Goal: Information Seeking & Learning: Learn about a topic

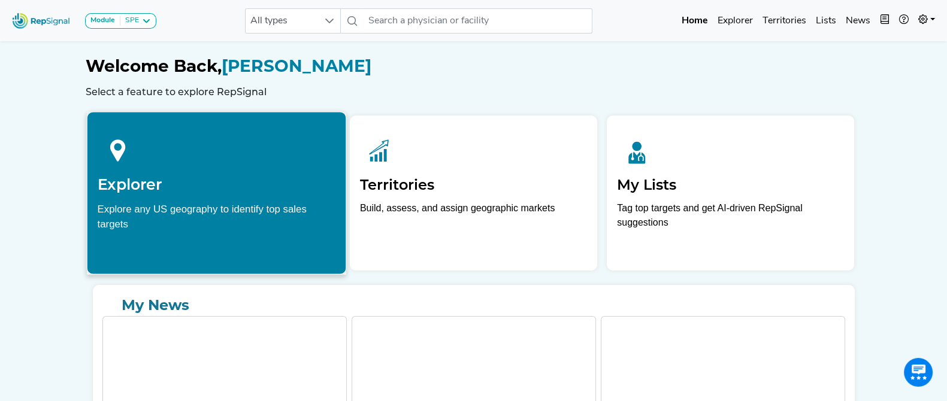
click at [177, 206] on div "Explore any US geography to identify top sales targets" at bounding box center [216, 216] width 238 height 30
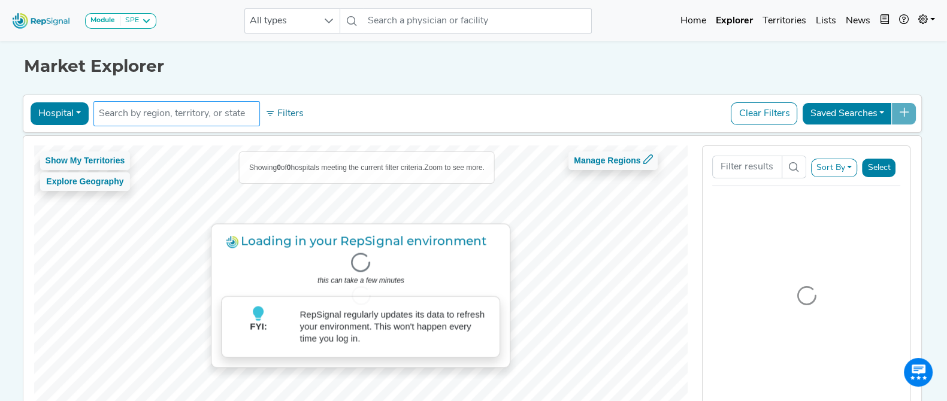
click at [206, 114] on input "text" at bounding box center [177, 114] width 156 height 14
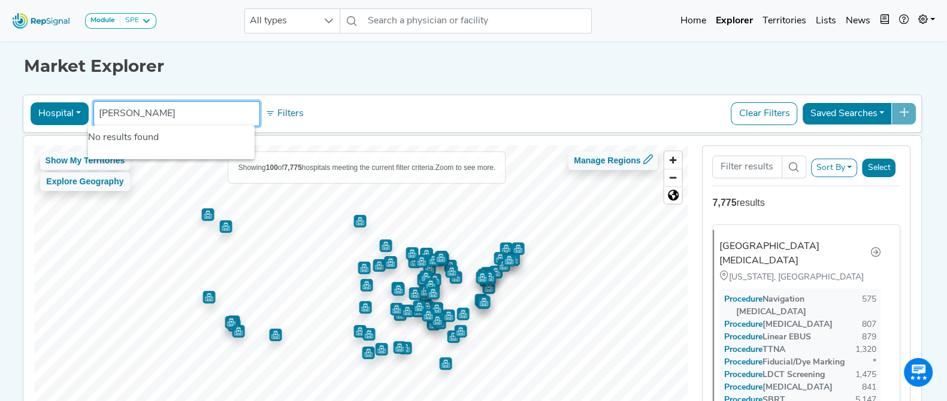
click at [108, 113] on input "[PERSON_NAME]" at bounding box center [177, 114] width 156 height 14
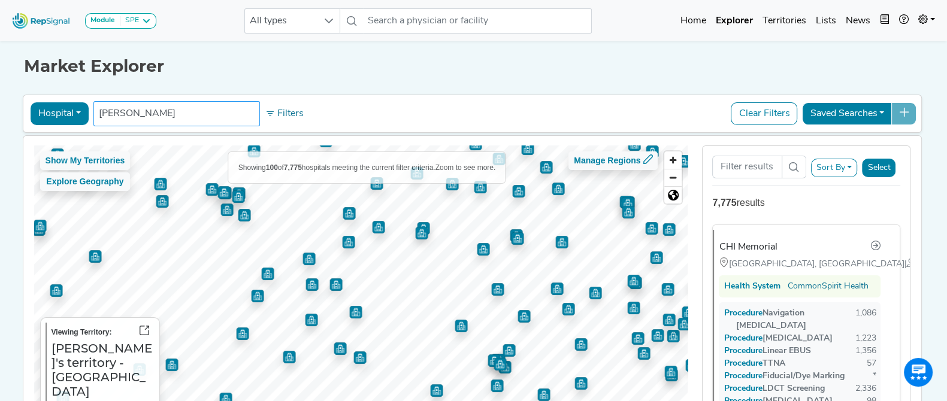
click at [192, 119] on input "[PERSON_NAME]" at bounding box center [177, 114] width 156 height 14
click at [51, 108] on button "Hospital" at bounding box center [60, 113] width 58 height 23
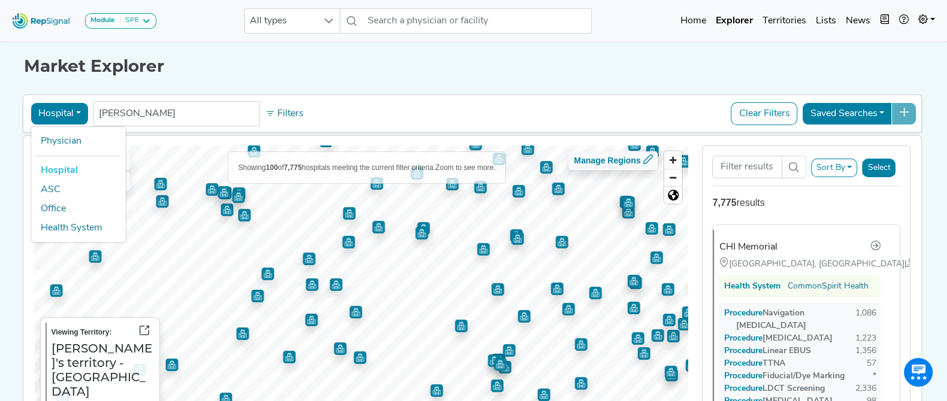
click at [54, 110] on button "Hospital" at bounding box center [60, 113] width 58 height 23
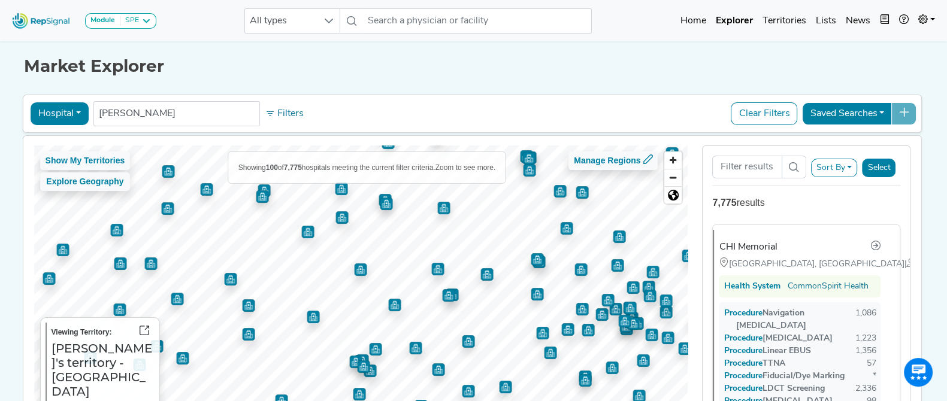
click at [301, 226] on img "Map marker" at bounding box center [307, 232] width 13 height 13
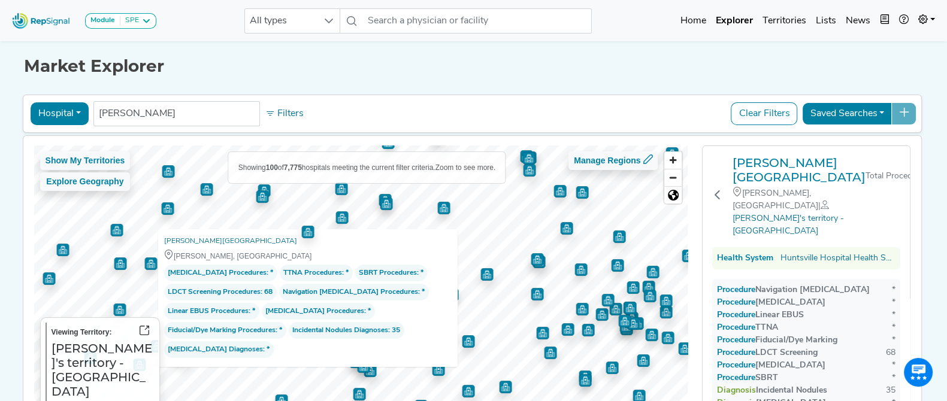
click at [380, 208] on img "Map marker" at bounding box center [386, 204] width 13 height 13
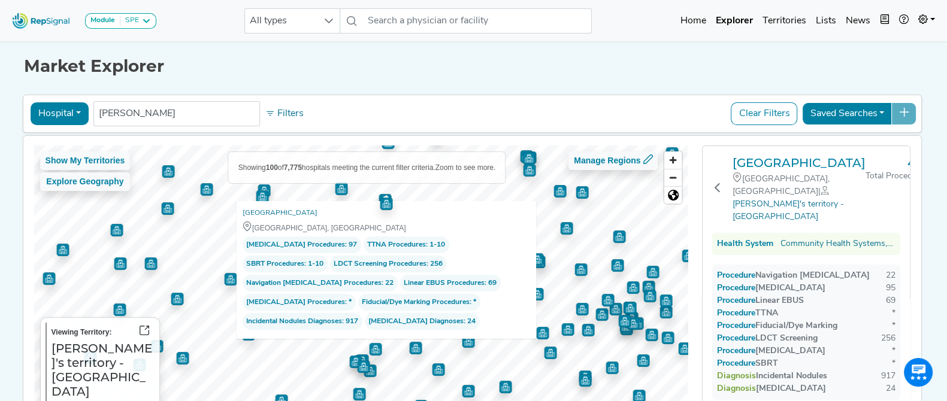
click at [257, 189] on img "Map marker" at bounding box center [263, 190] width 13 height 13
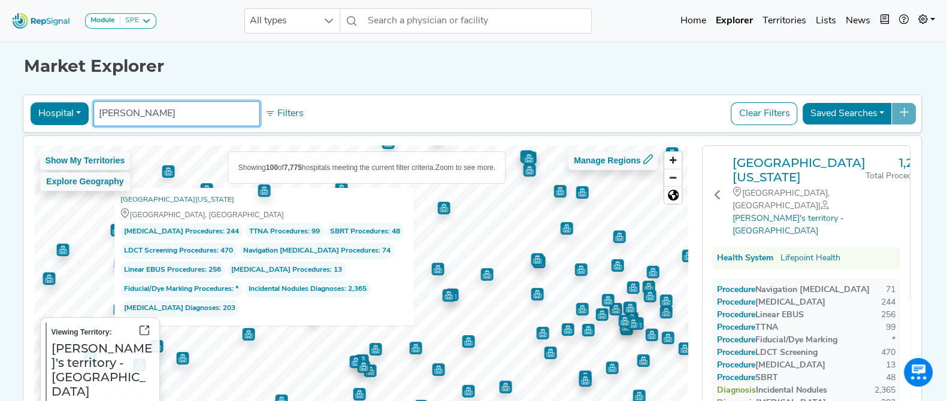
click at [188, 107] on input "[PERSON_NAME]" at bounding box center [177, 114] width 156 height 14
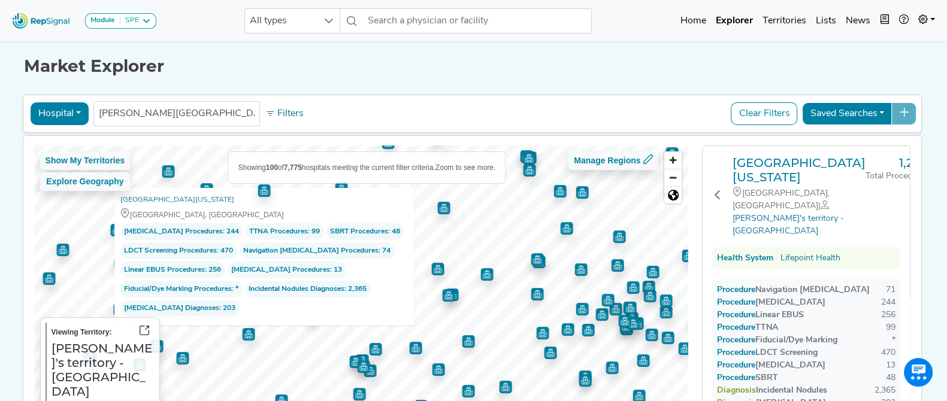
click at [478, 89] on div "Market Explorer Hospital Physician Hospital ASC Office Health System [PERSON_NA…" at bounding box center [473, 247] width 790 height 418
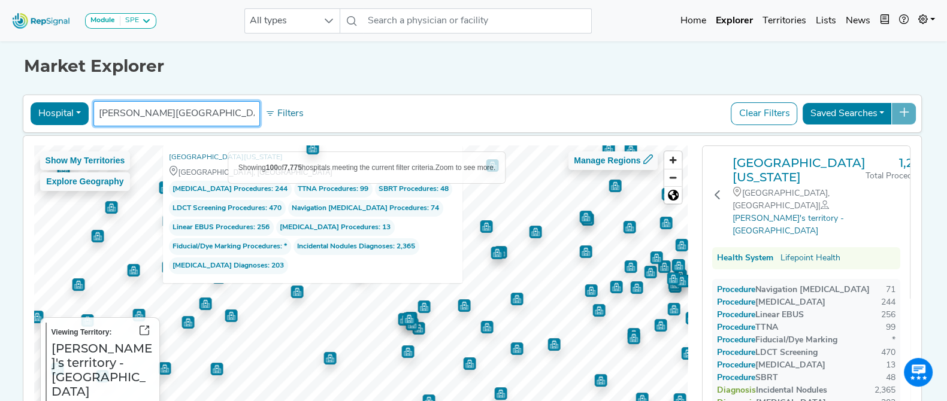
drag, startPoint x: 184, startPoint y: 110, endPoint x: 81, endPoint y: 110, distance: 103.0
click at [81, 110] on div "Hospital Physician Hospital ASC Office Health System [PERSON_NAME] hospital No …" at bounding box center [472, 114] width 889 height 28
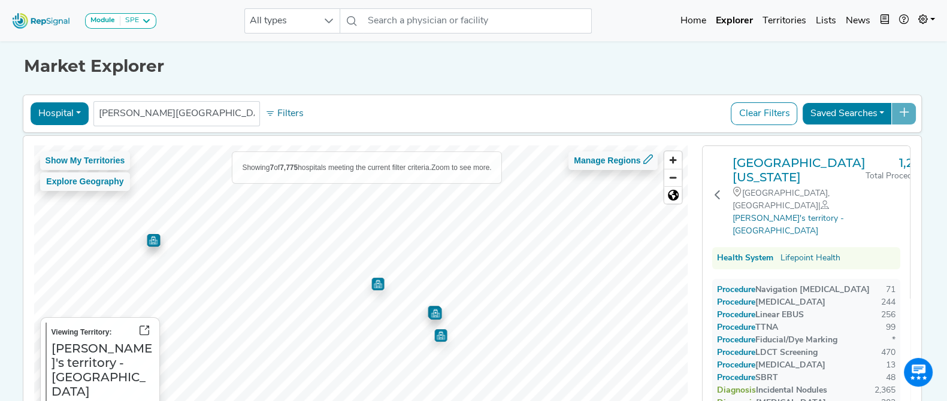
click at [371, 283] on img "Map marker" at bounding box center [377, 284] width 13 height 13
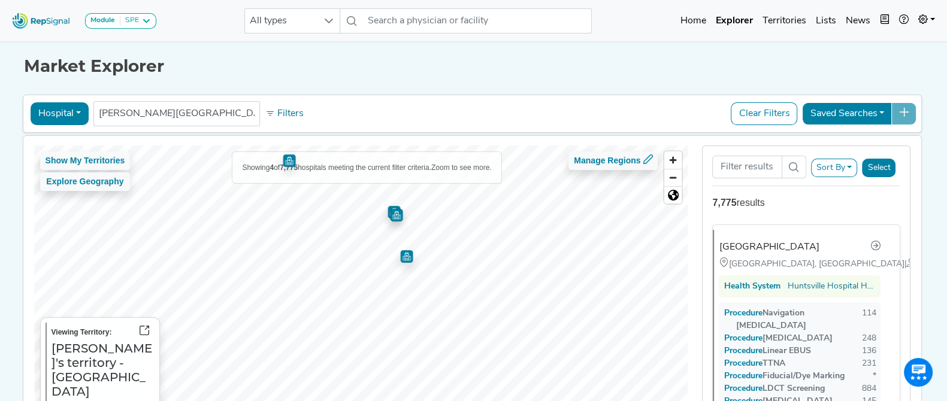
click at [401, 259] on img "Map marker" at bounding box center [406, 256] width 13 height 13
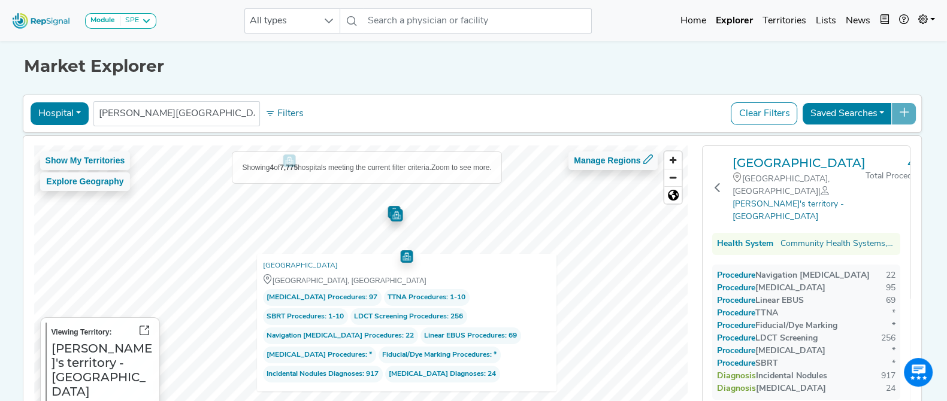
click at [392, 216] on img "Map marker" at bounding box center [396, 215] width 13 height 13
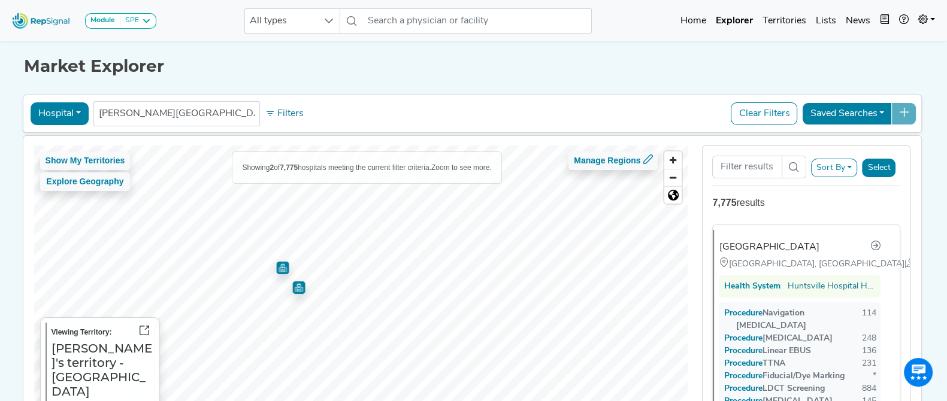
click at [278, 266] on img "Map marker" at bounding box center [282, 268] width 13 height 13
click at [292, 290] on img "Map marker" at bounding box center [298, 287] width 13 height 13
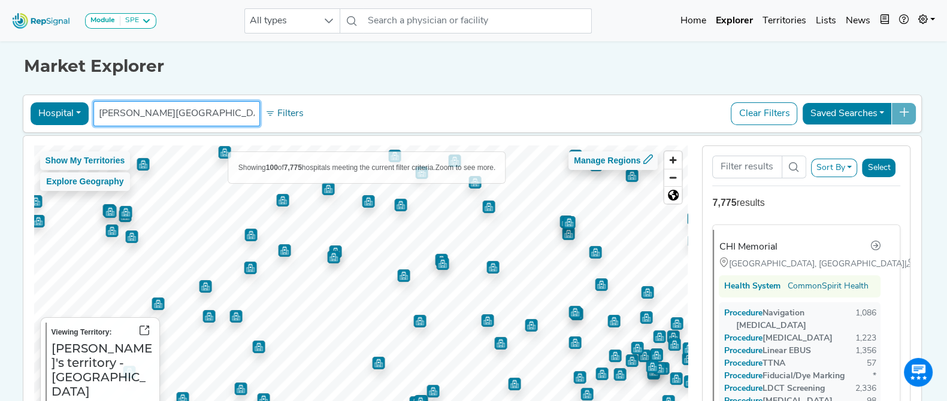
click at [208, 113] on input "[PERSON_NAME][GEOGRAPHIC_DATA]" at bounding box center [177, 114] width 156 height 14
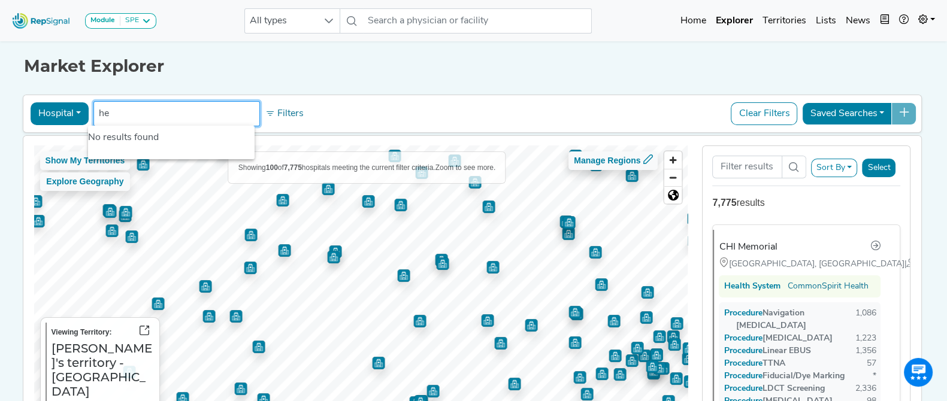
type input "h"
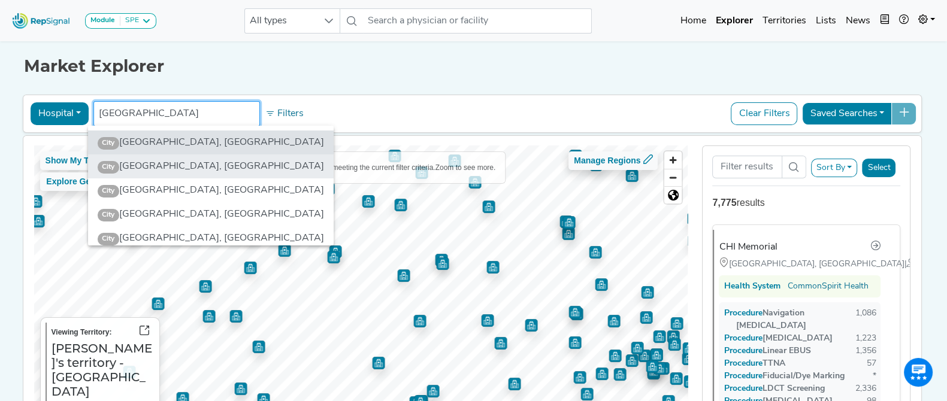
type input "[GEOGRAPHIC_DATA]"
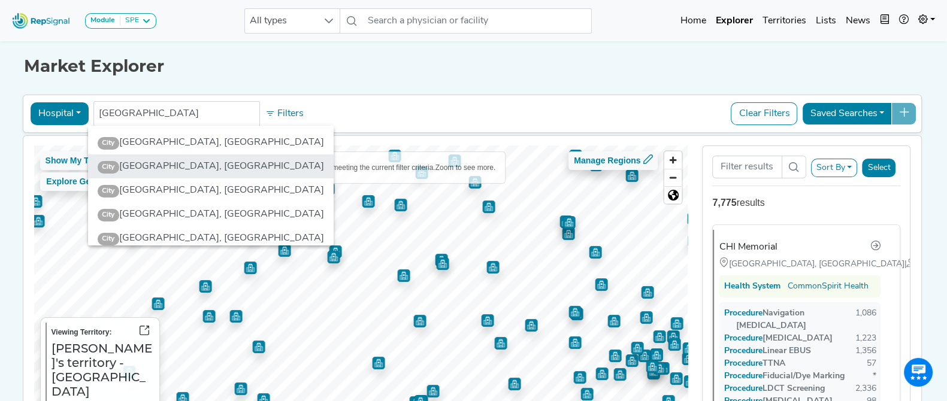
click at [177, 171] on li "City [GEOGRAPHIC_DATA], [GEOGRAPHIC_DATA]" at bounding box center [211, 166] width 246 height 24
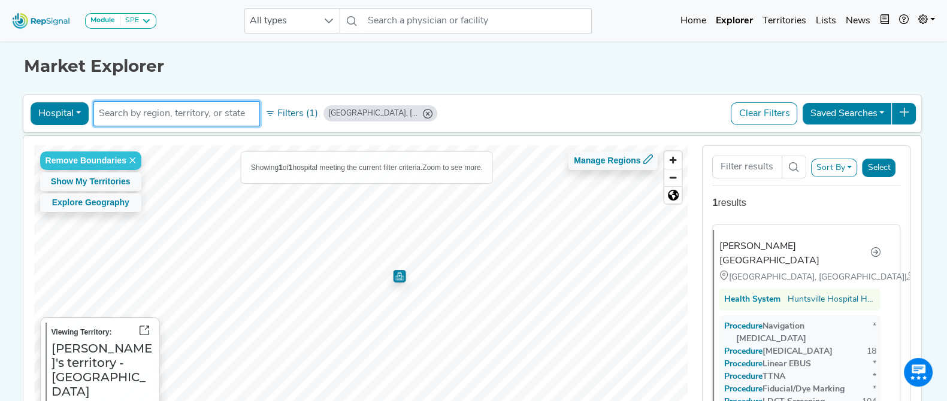
click at [394, 278] on img "Map marker" at bounding box center [399, 276] width 13 height 13
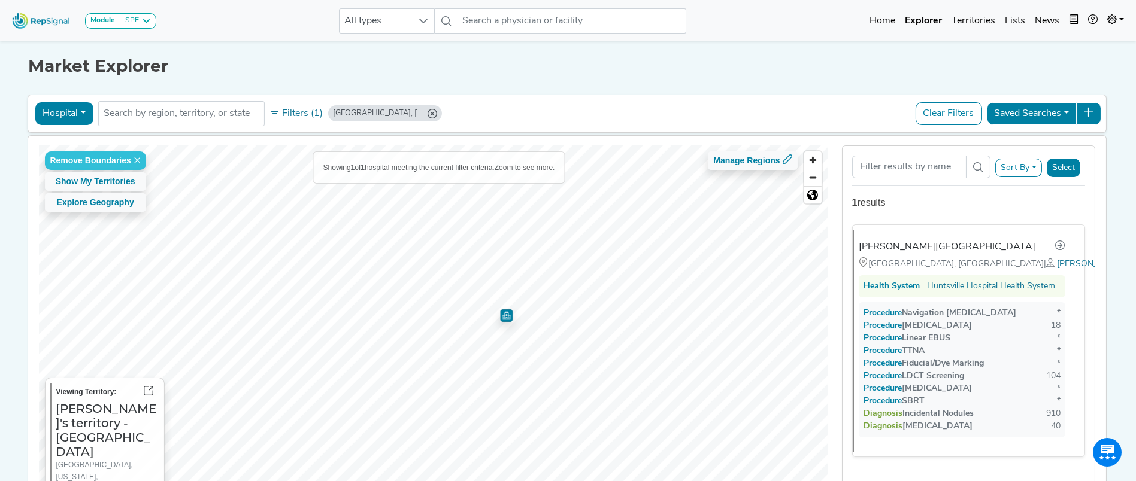
click at [500, 319] on img "Map marker" at bounding box center [506, 315] width 13 height 13
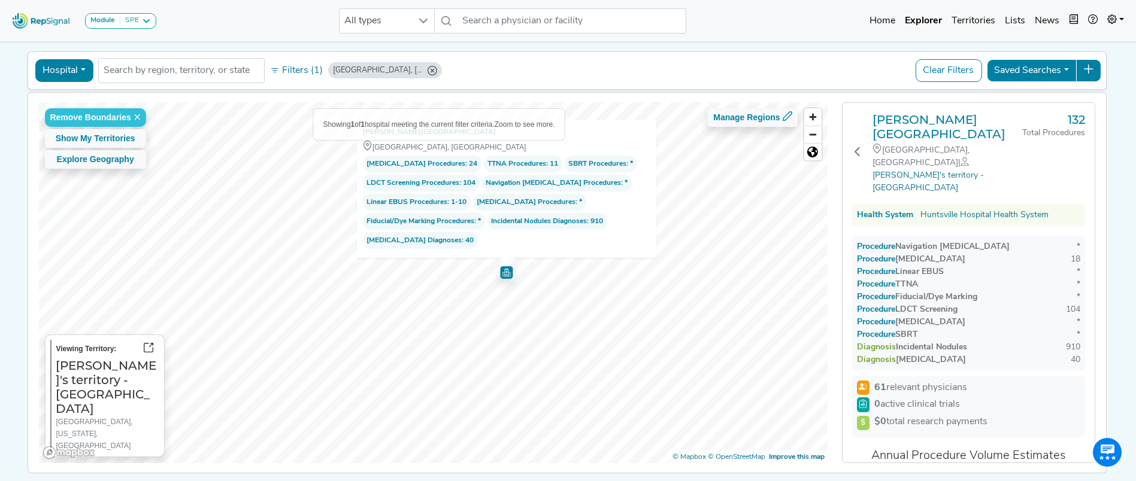
scroll to position [42, 0]
